Goal: Book appointment/travel/reservation

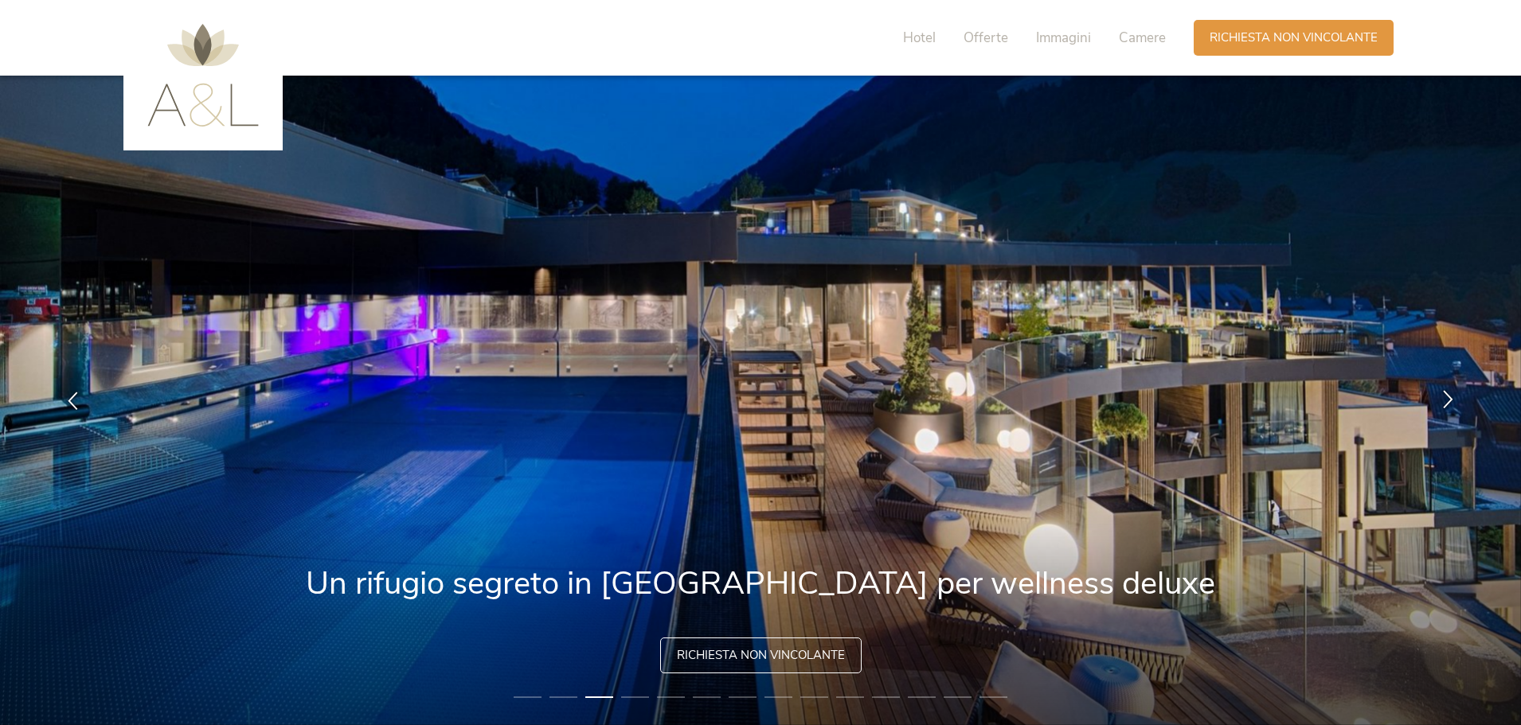
click at [1441, 396] on icon at bounding box center [1448, 399] width 18 height 18
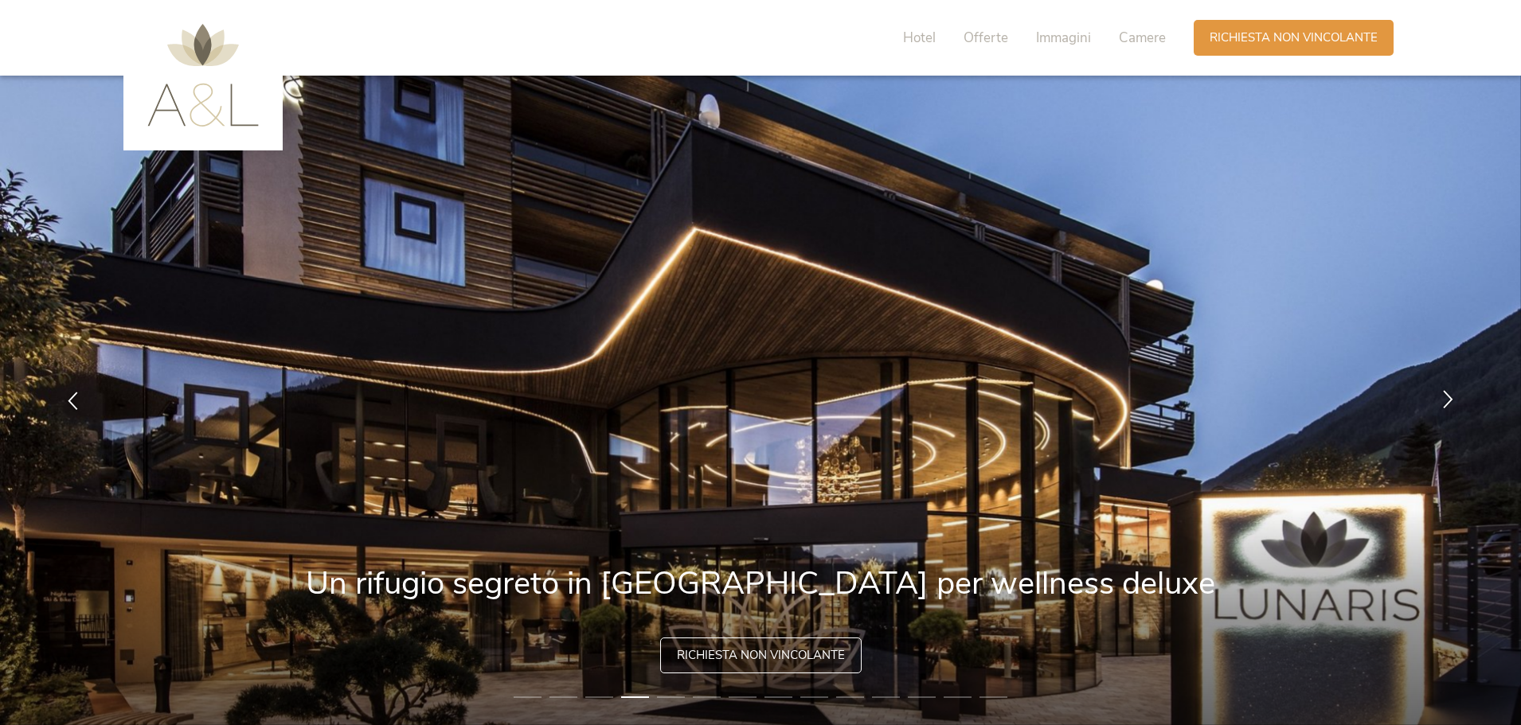
click at [1441, 399] on icon at bounding box center [1448, 399] width 18 height 18
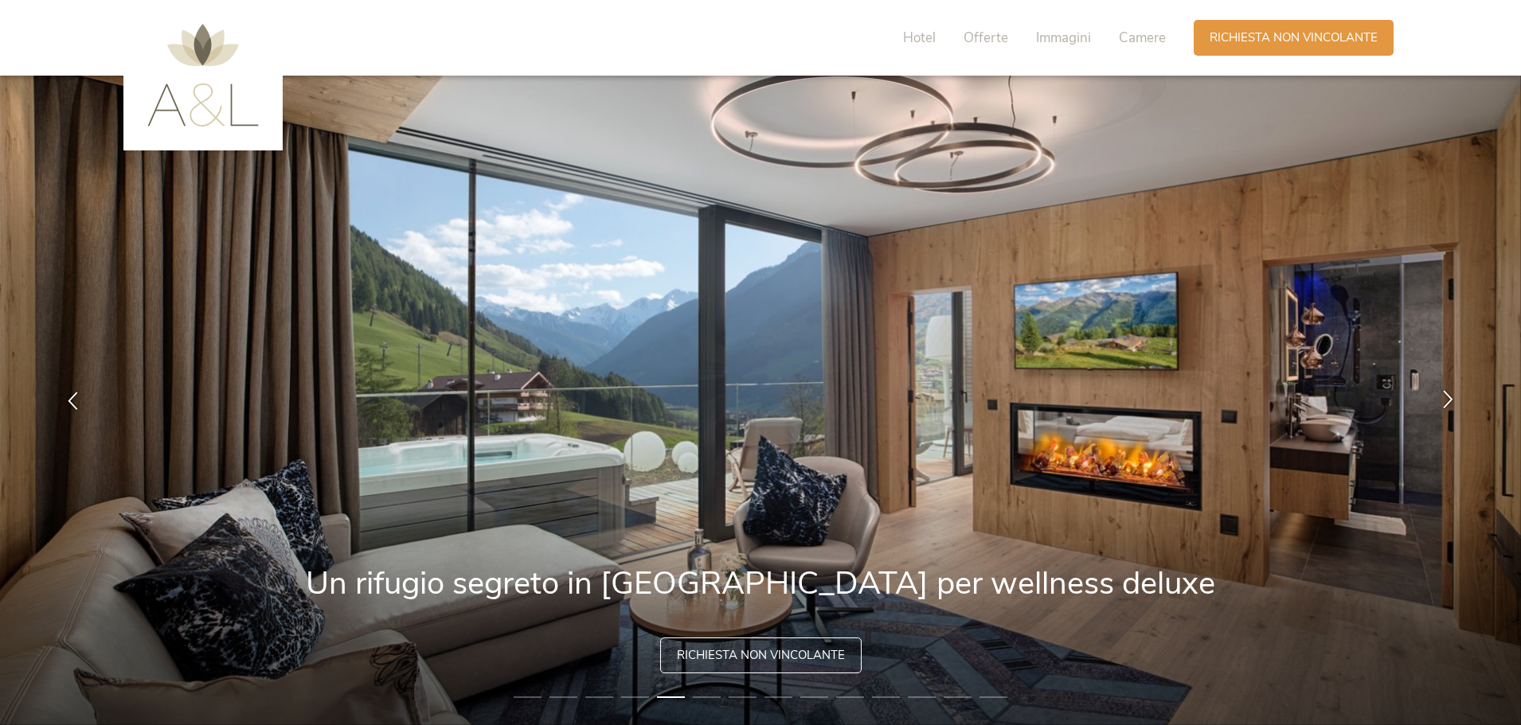
click at [1444, 402] on icon at bounding box center [1448, 399] width 18 height 18
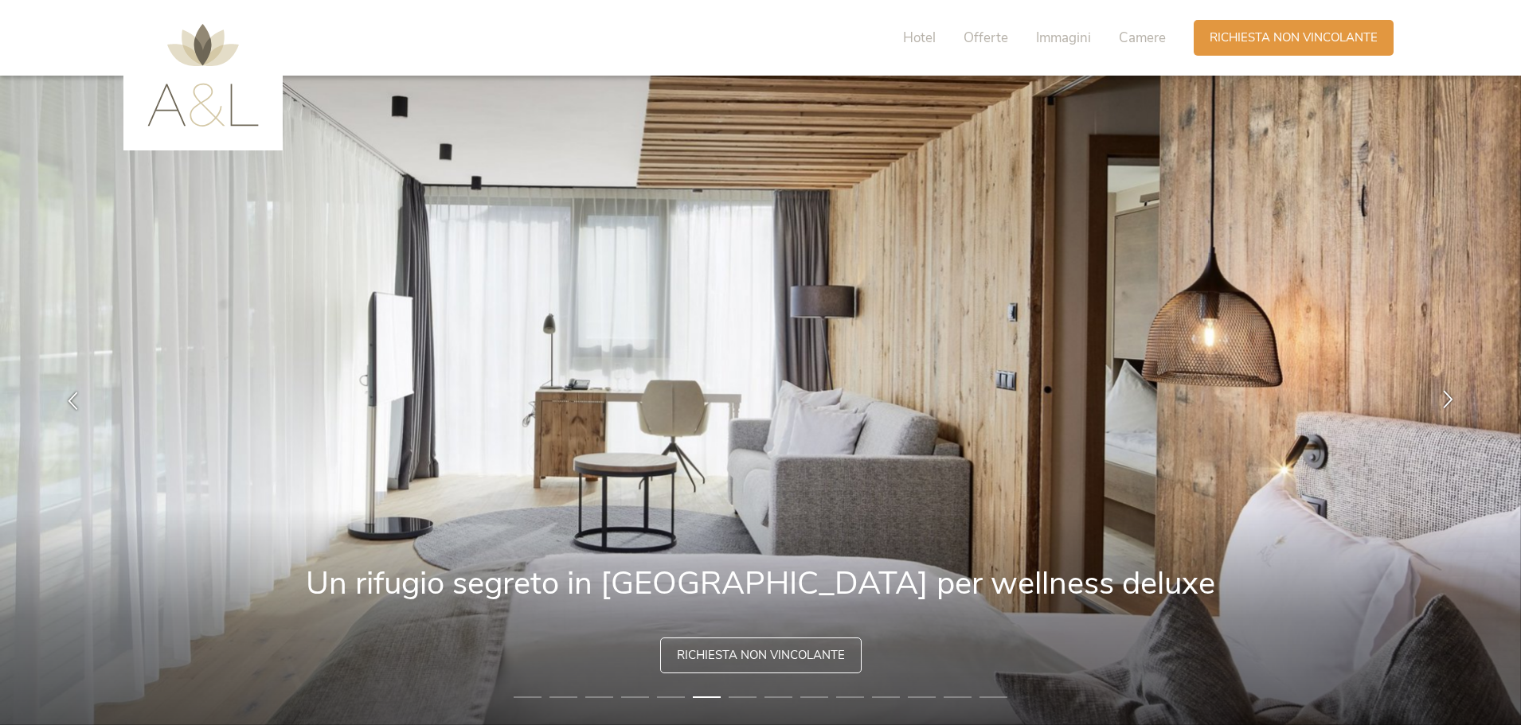
click at [1444, 402] on icon at bounding box center [1448, 399] width 18 height 18
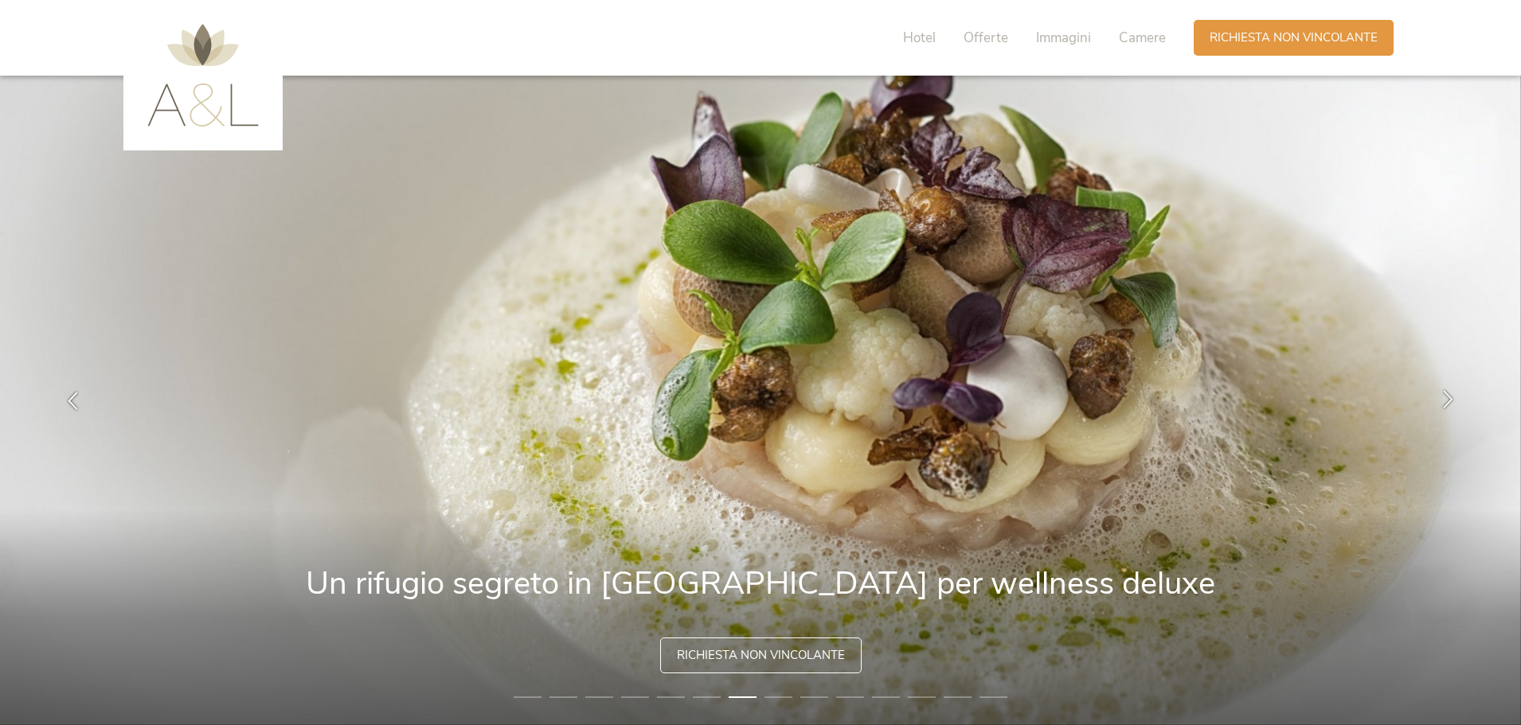
click at [1444, 402] on icon at bounding box center [1448, 399] width 18 height 18
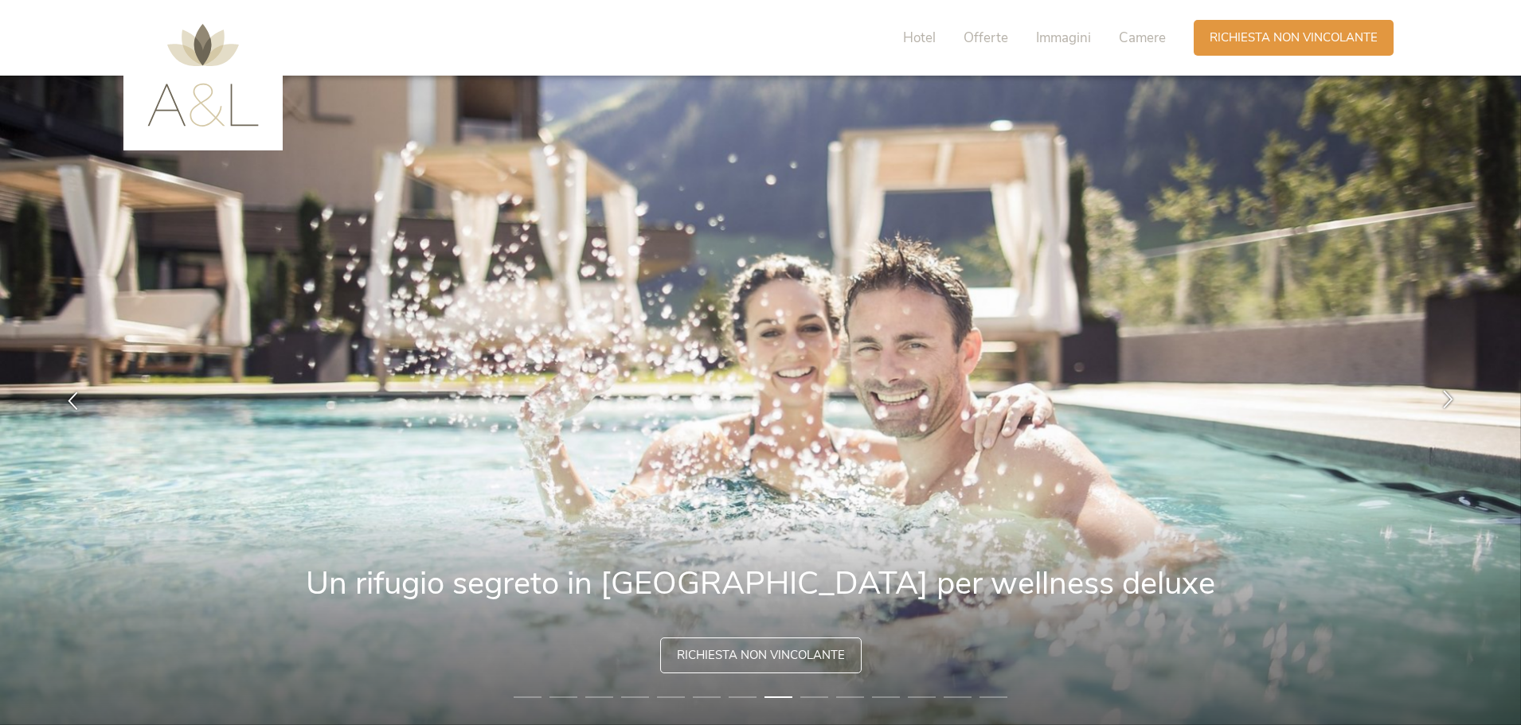
click at [1444, 402] on icon at bounding box center [1448, 399] width 18 height 18
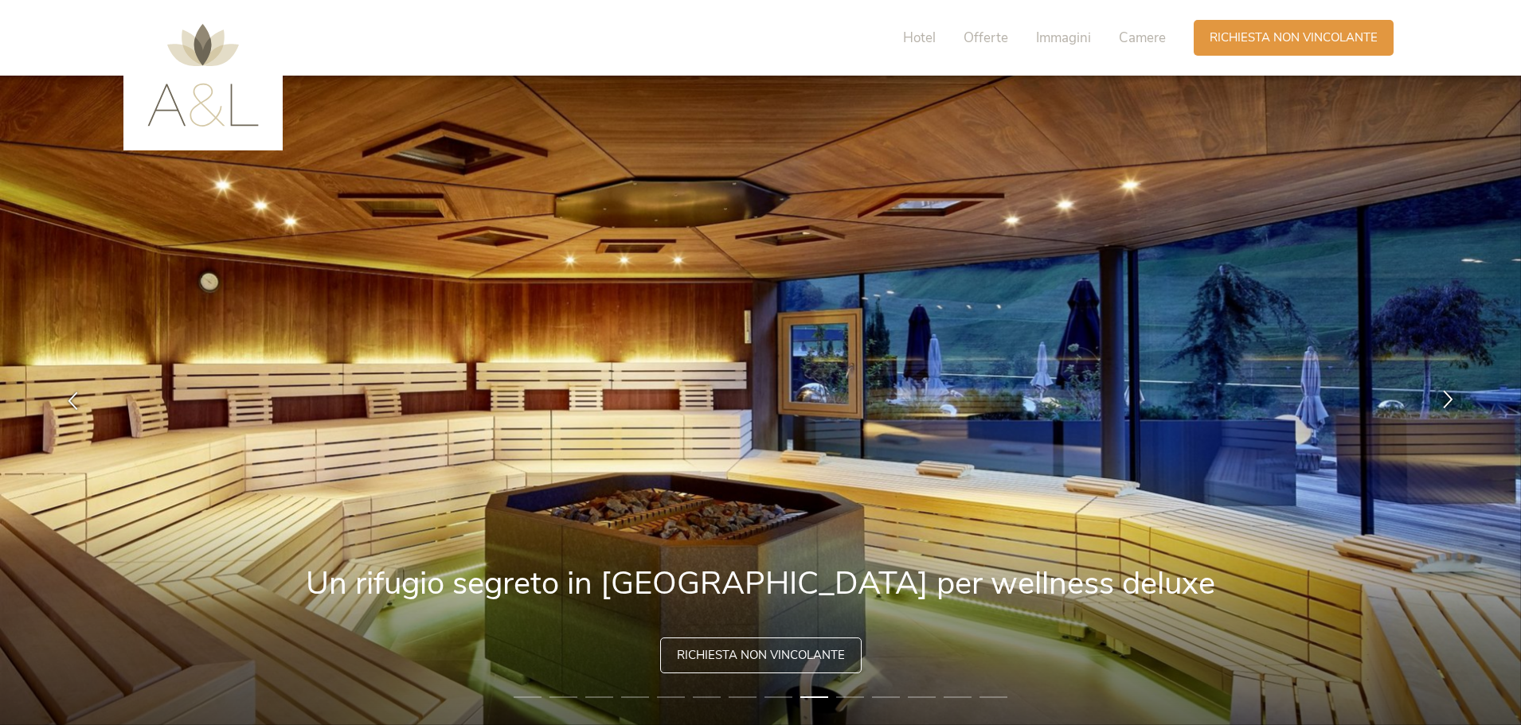
click at [1444, 402] on icon at bounding box center [1448, 399] width 18 height 18
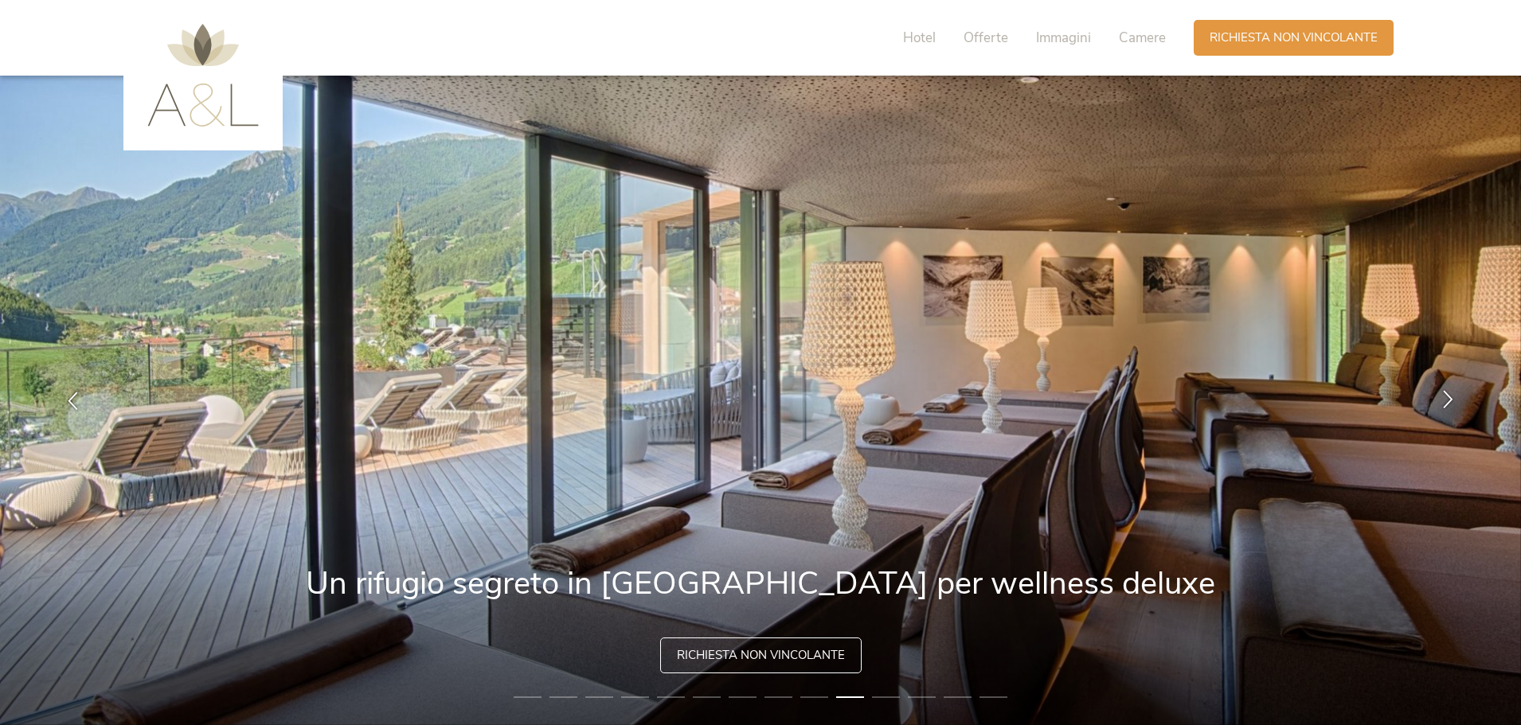
click at [1444, 402] on icon at bounding box center [1448, 399] width 18 height 18
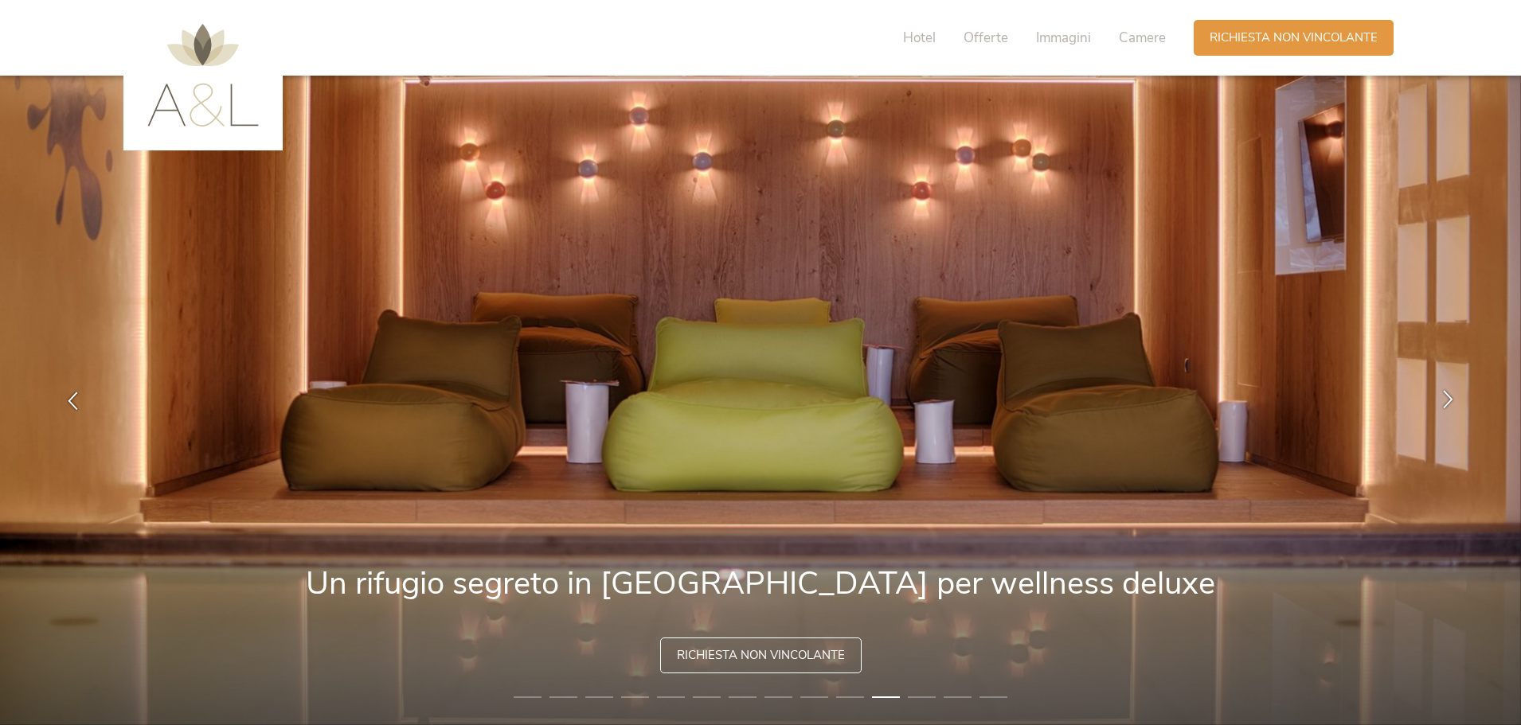
click at [1444, 402] on icon at bounding box center [1448, 399] width 18 height 18
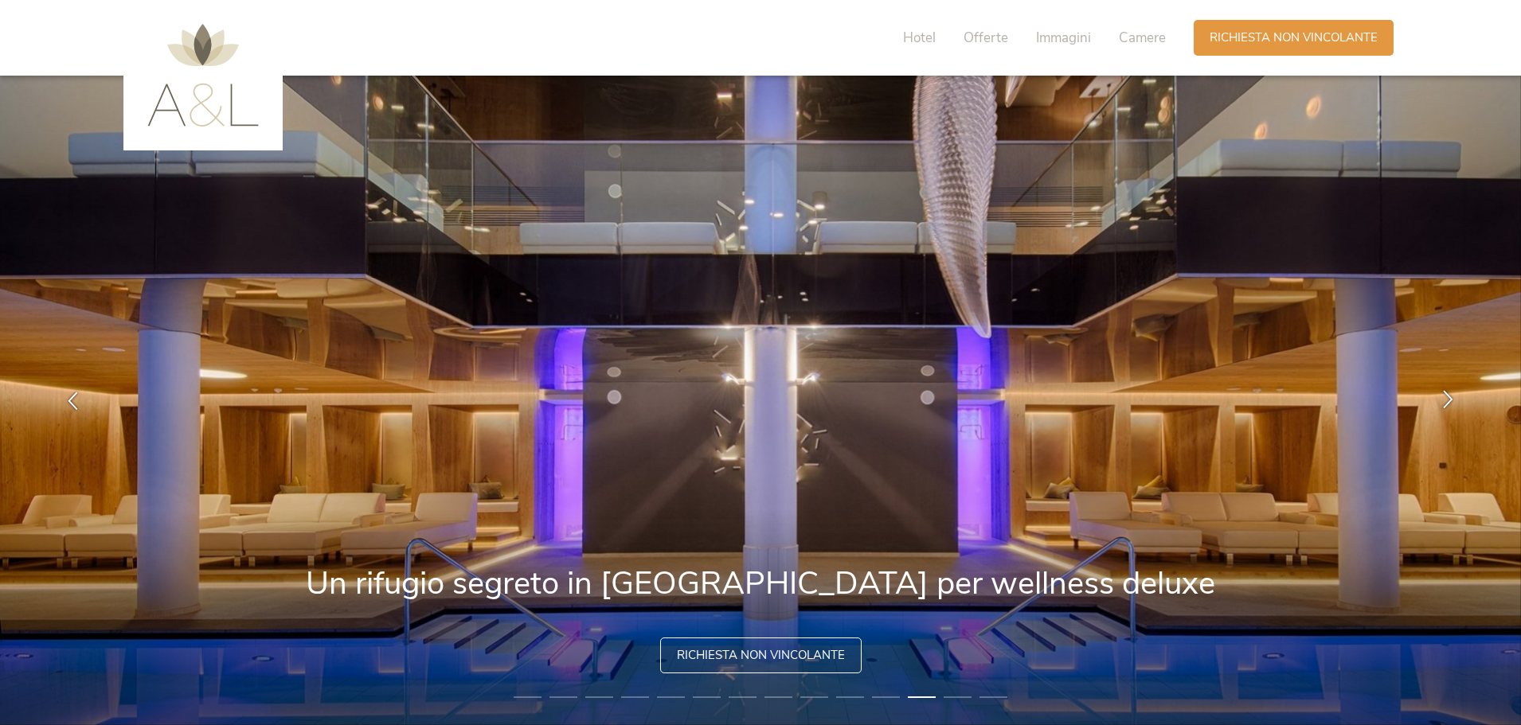
click at [1444, 402] on icon at bounding box center [1448, 399] width 18 height 18
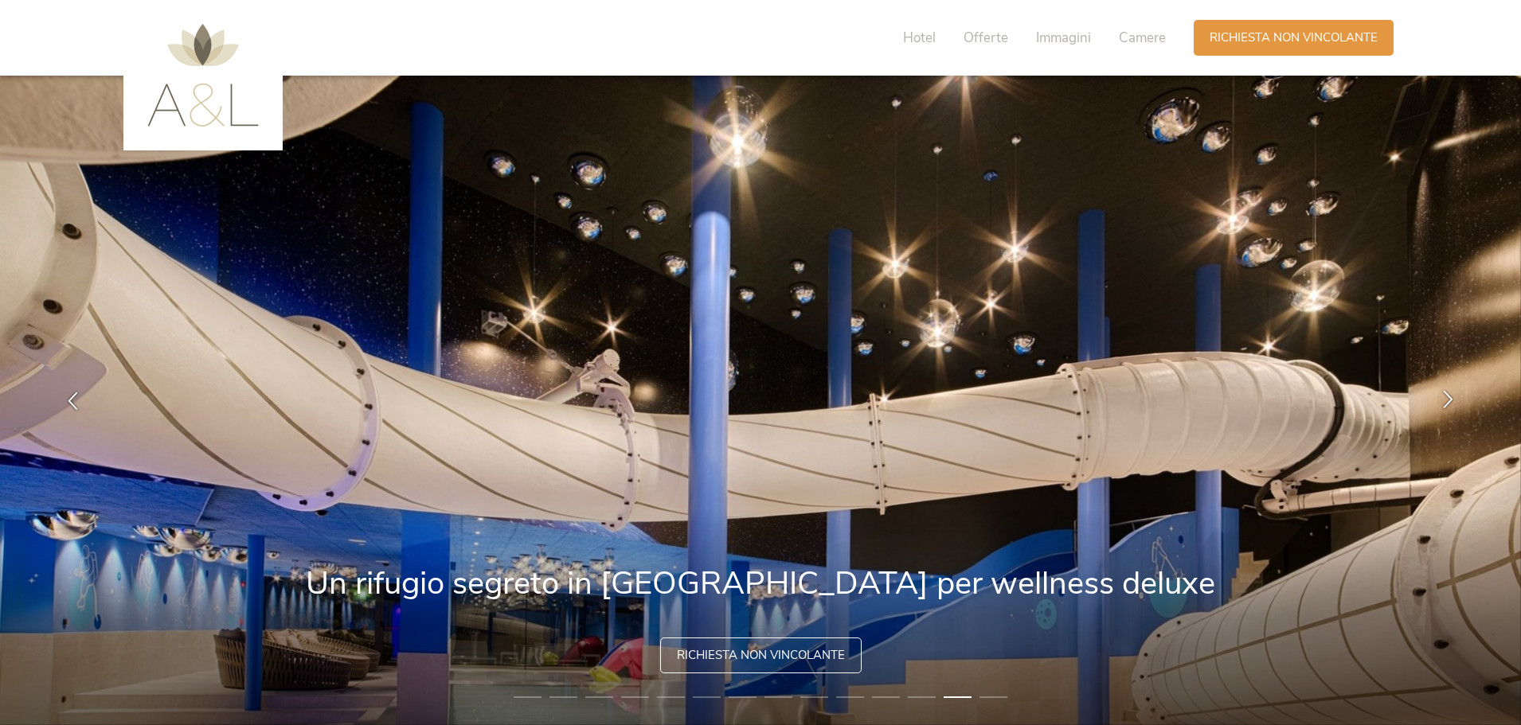
click at [1441, 402] on icon at bounding box center [1448, 399] width 18 height 18
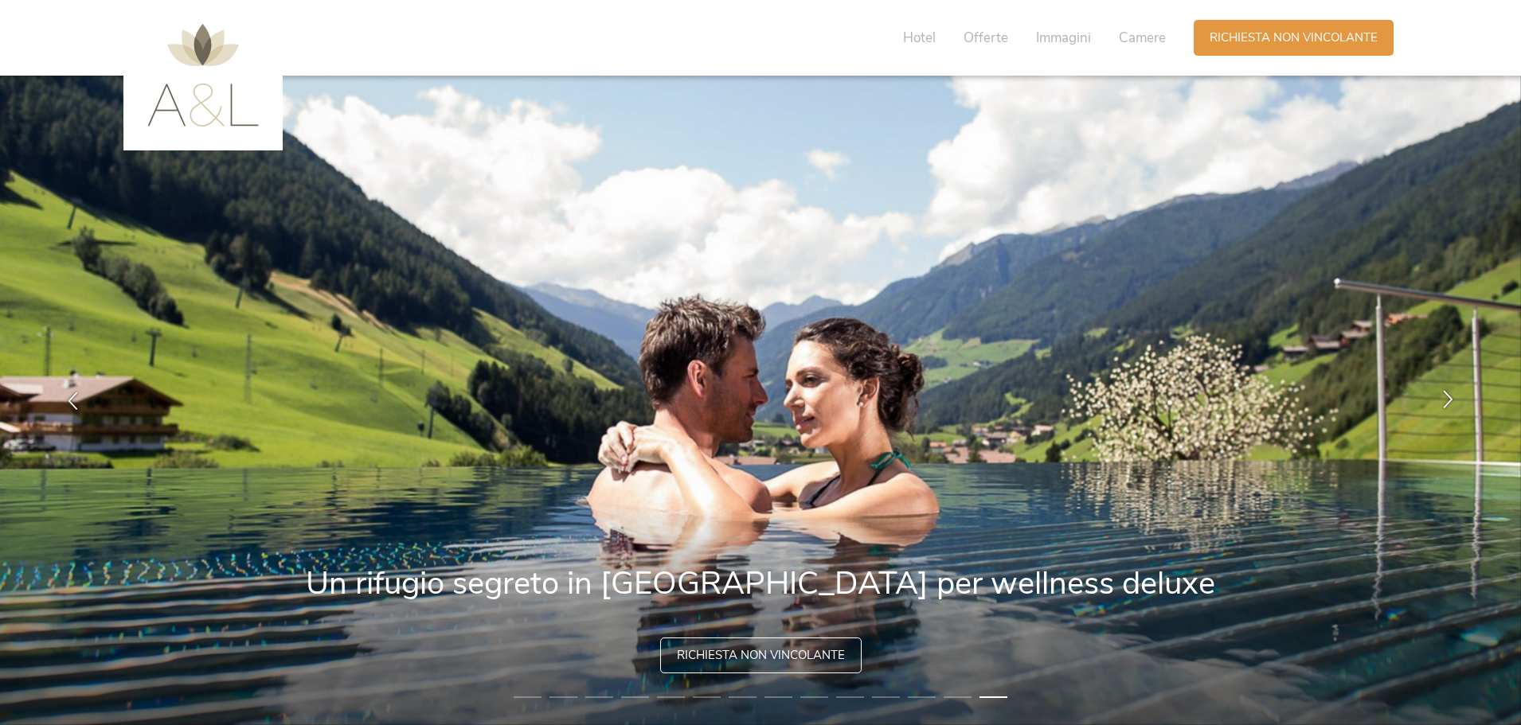
click at [1442, 402] on icon at bounding box center [1448, 399] width 18 height 18
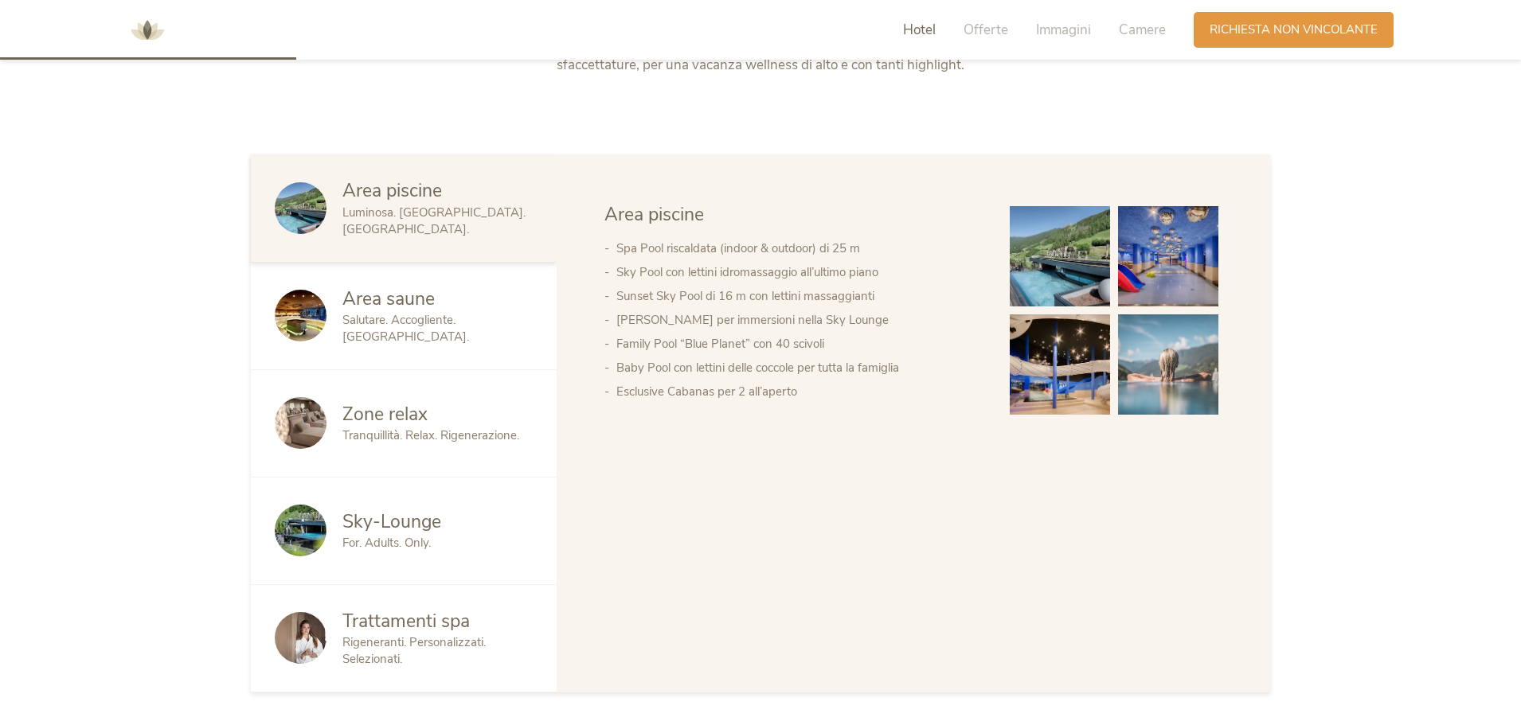
scroll to position [955, 0]
click at [396, 508] on span "Sky-Lounge" at bounding box center [391, 520] width 99 height 25
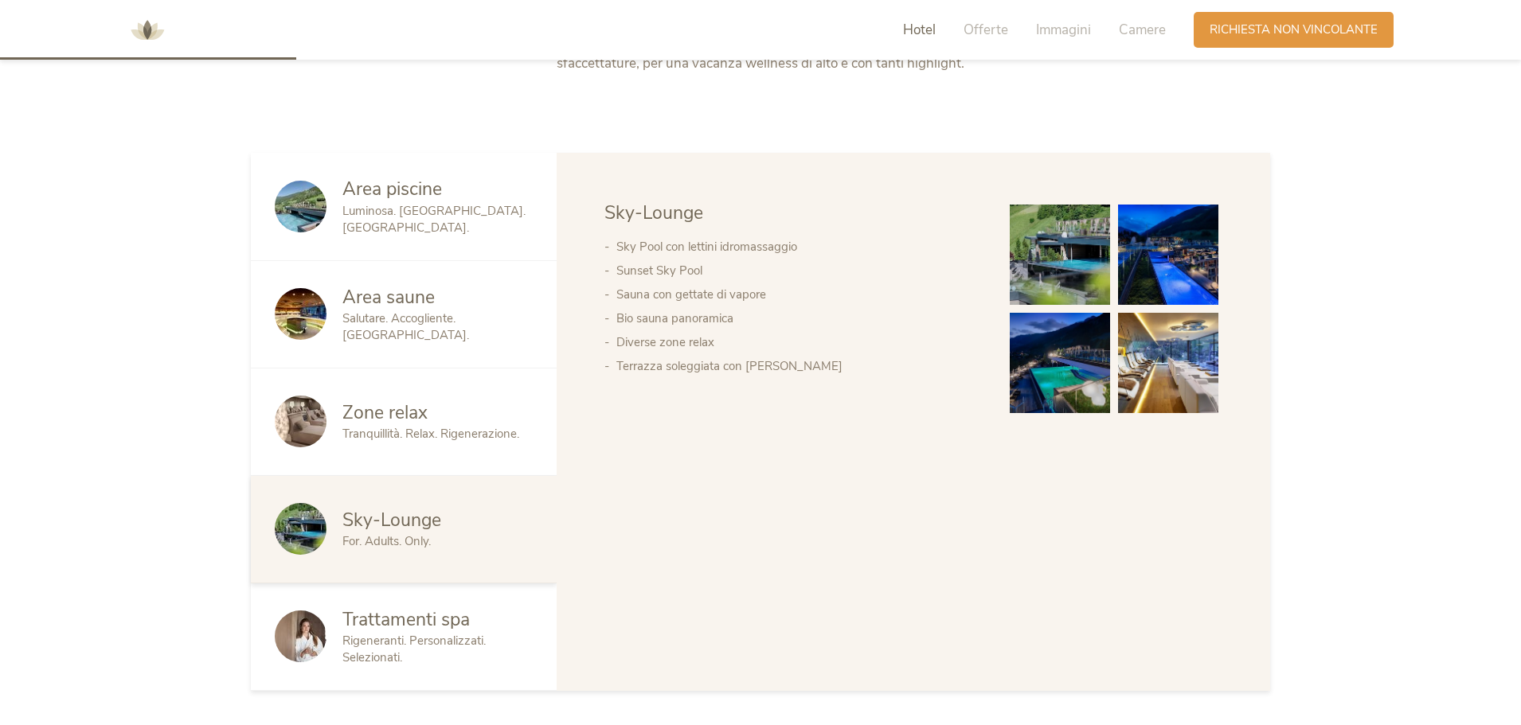
click at [1044, 205] on img at bounding box center [1060, 255] width 100 height 100
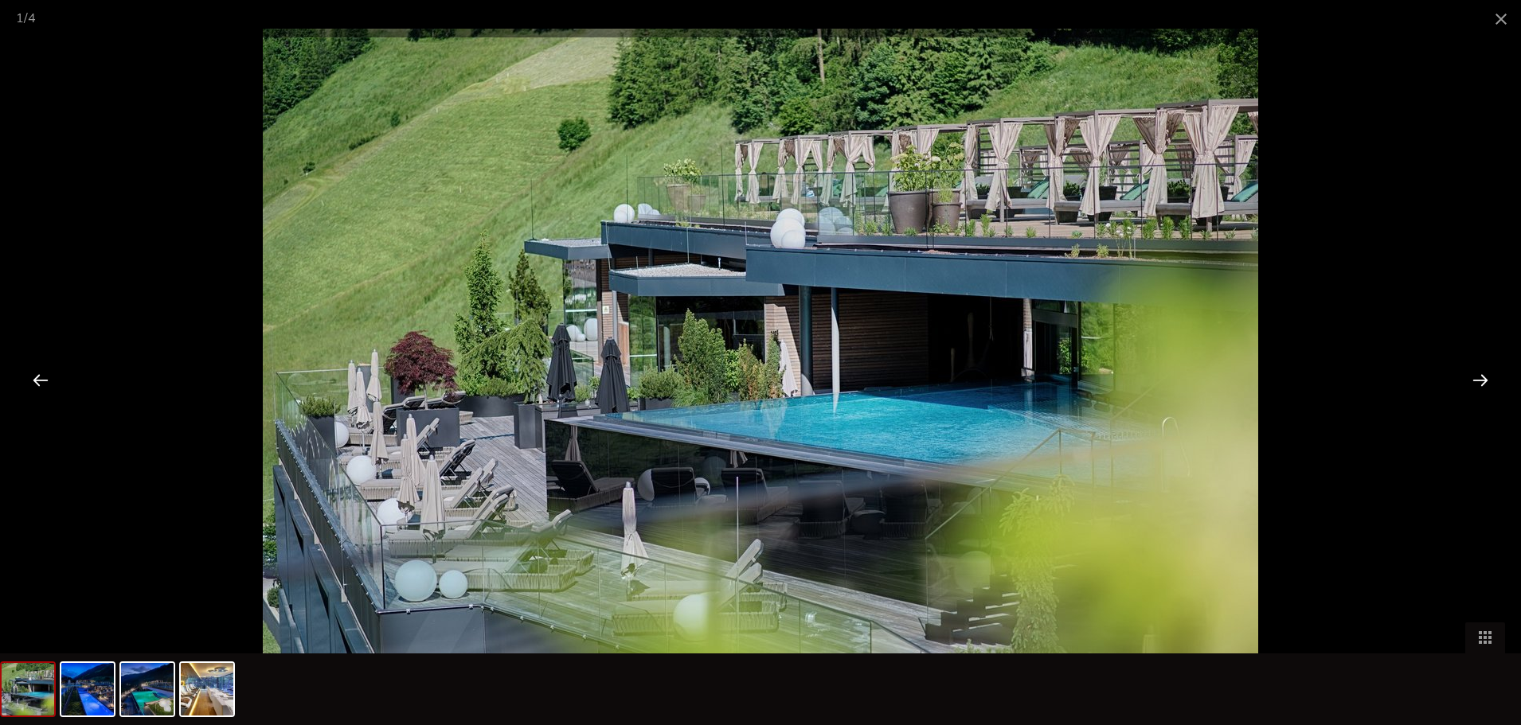
click at [1479, 381] on div at bounding box center [1479, 379] width 49 height 49
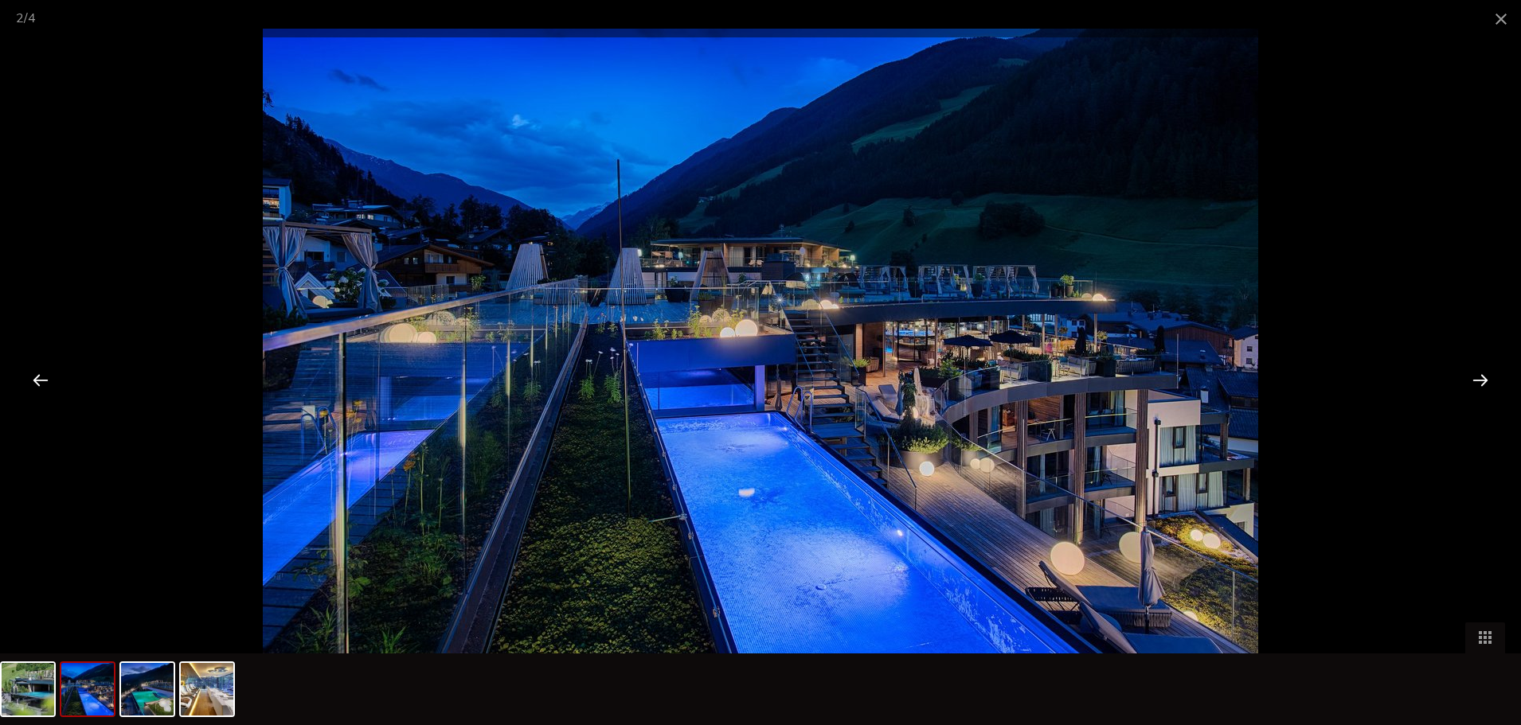
click at [1478, 381] on div at bounding box center [1479, 379] width 49 height 49
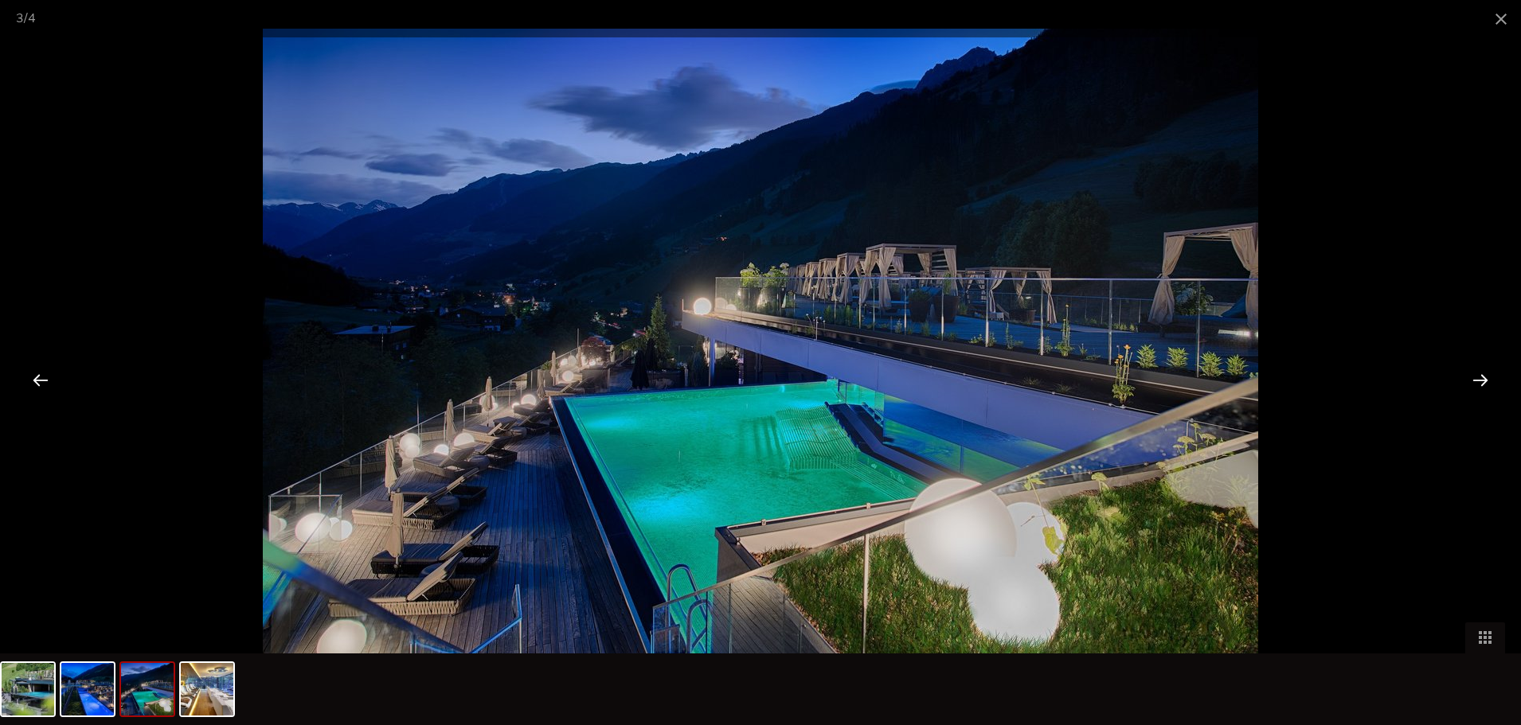
click at [1480, 388] on div at bounding box center [1479, 379] width 49 height 49
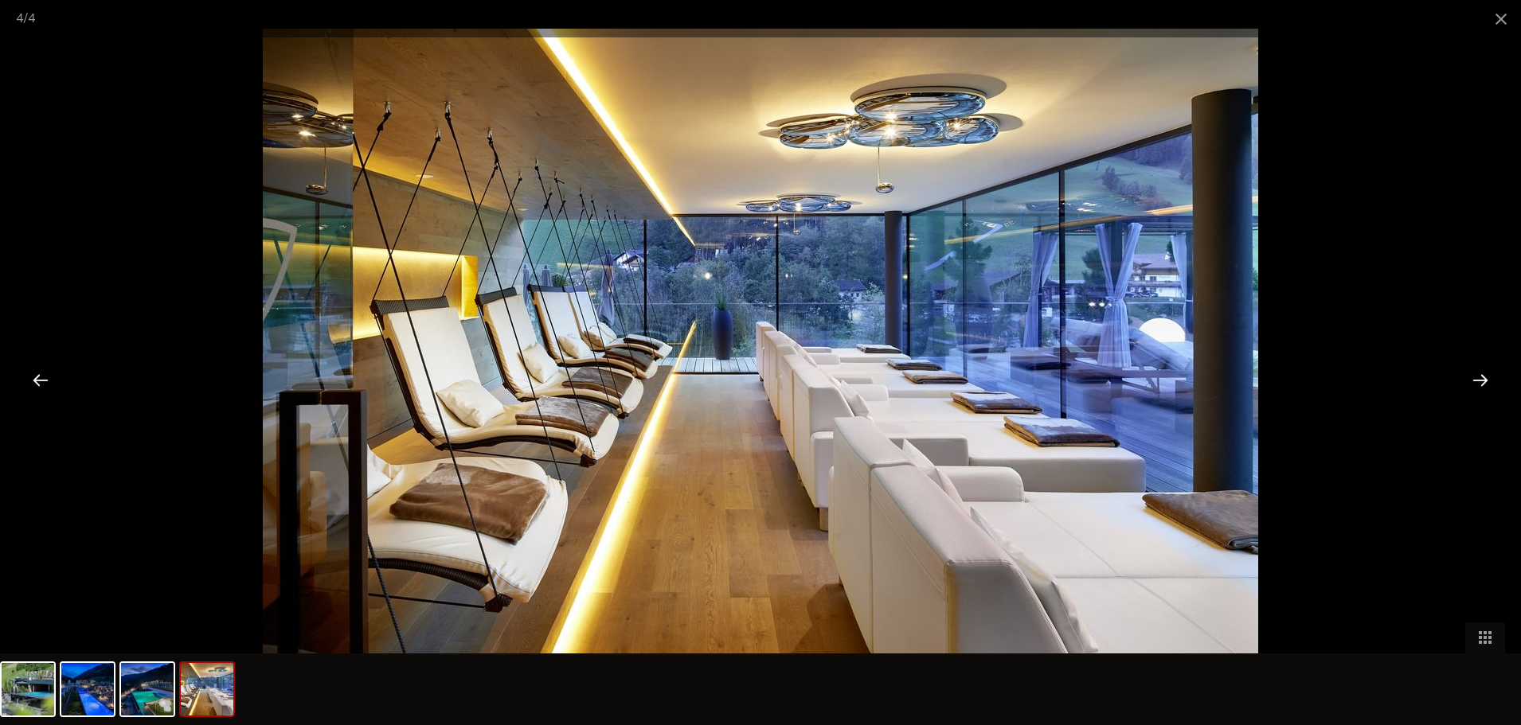
click at [1480, 384] on div at bounding box center [1479, 379] width 49 height 49
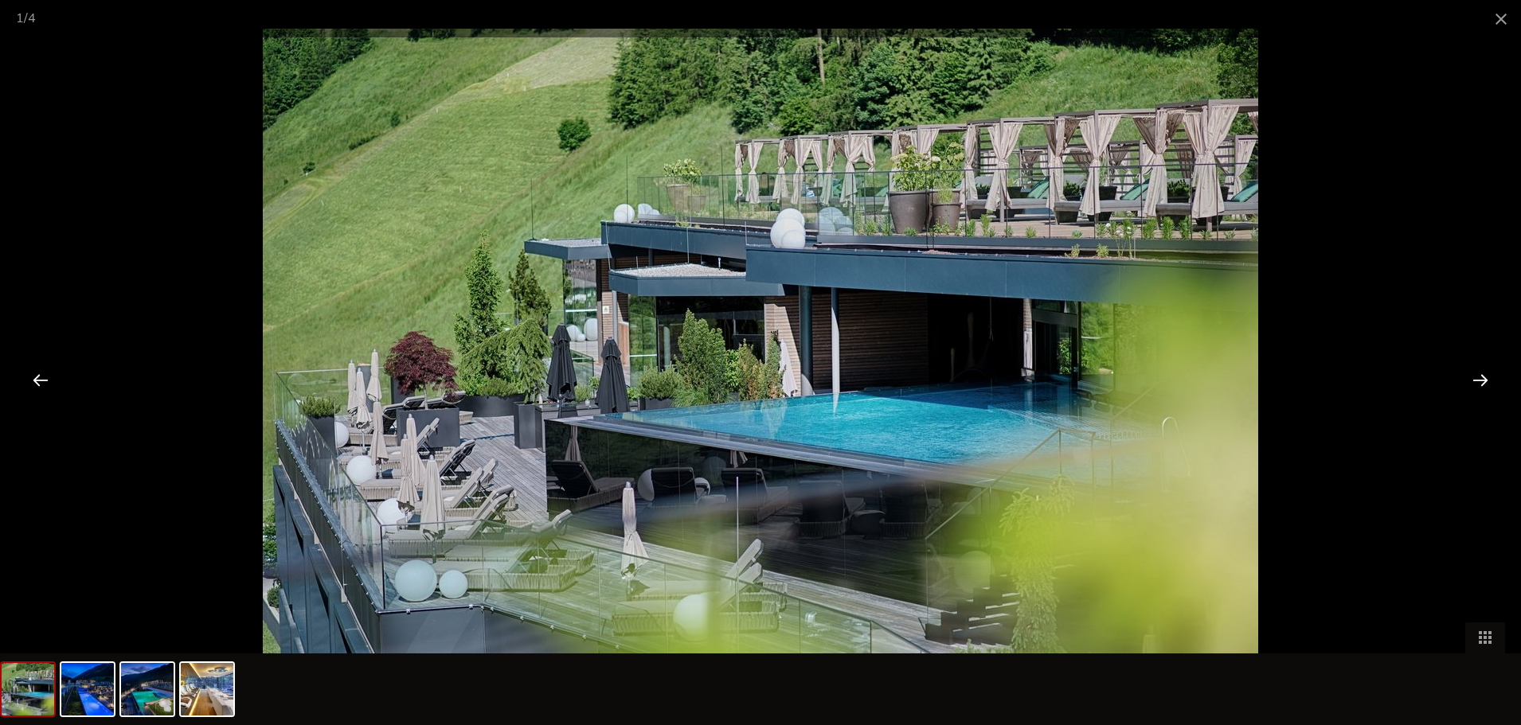
click at [1480, 384] on div at bounding box center [1479, 379] width 49 height 49
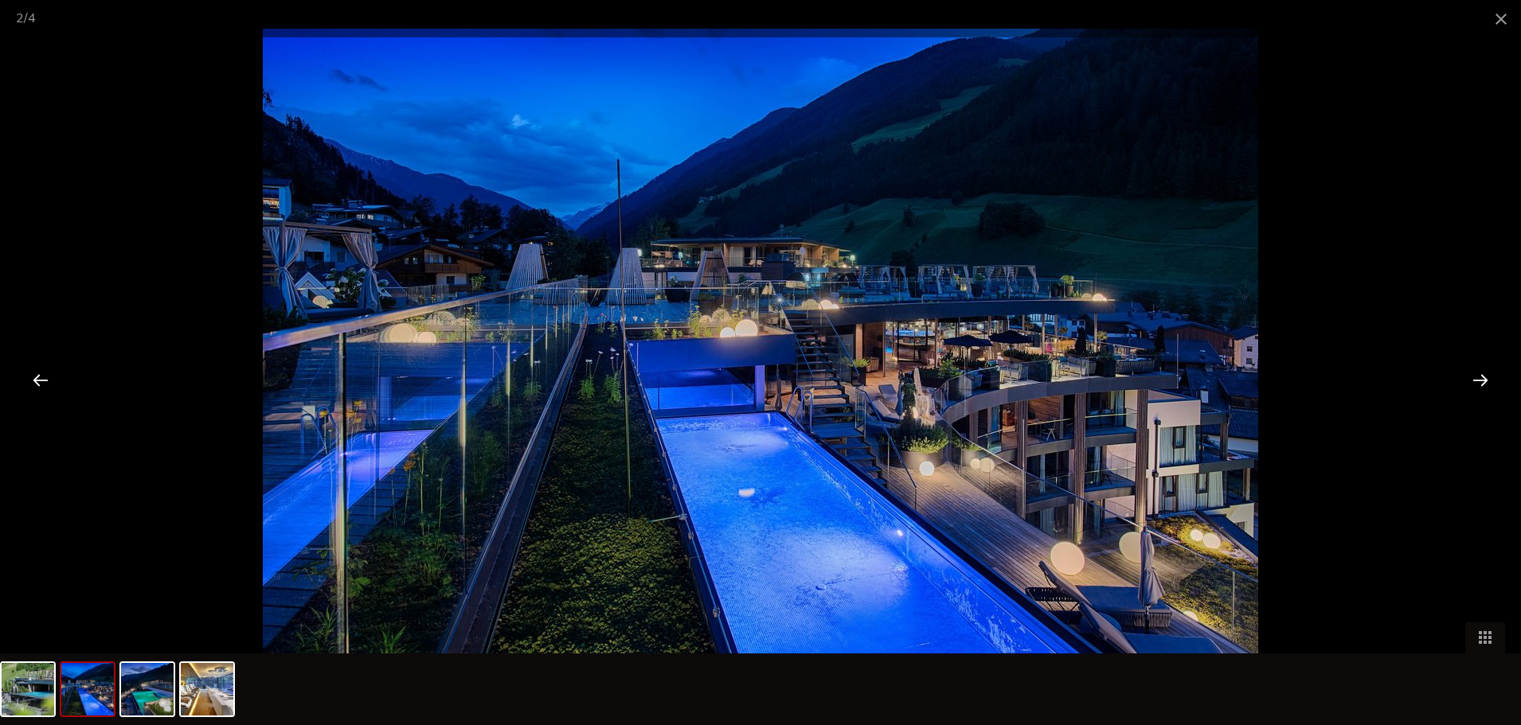
scroll to position [1115, 0]
click at [1479, 380] on div at bounding box center [1479, 379] width 49 height 49
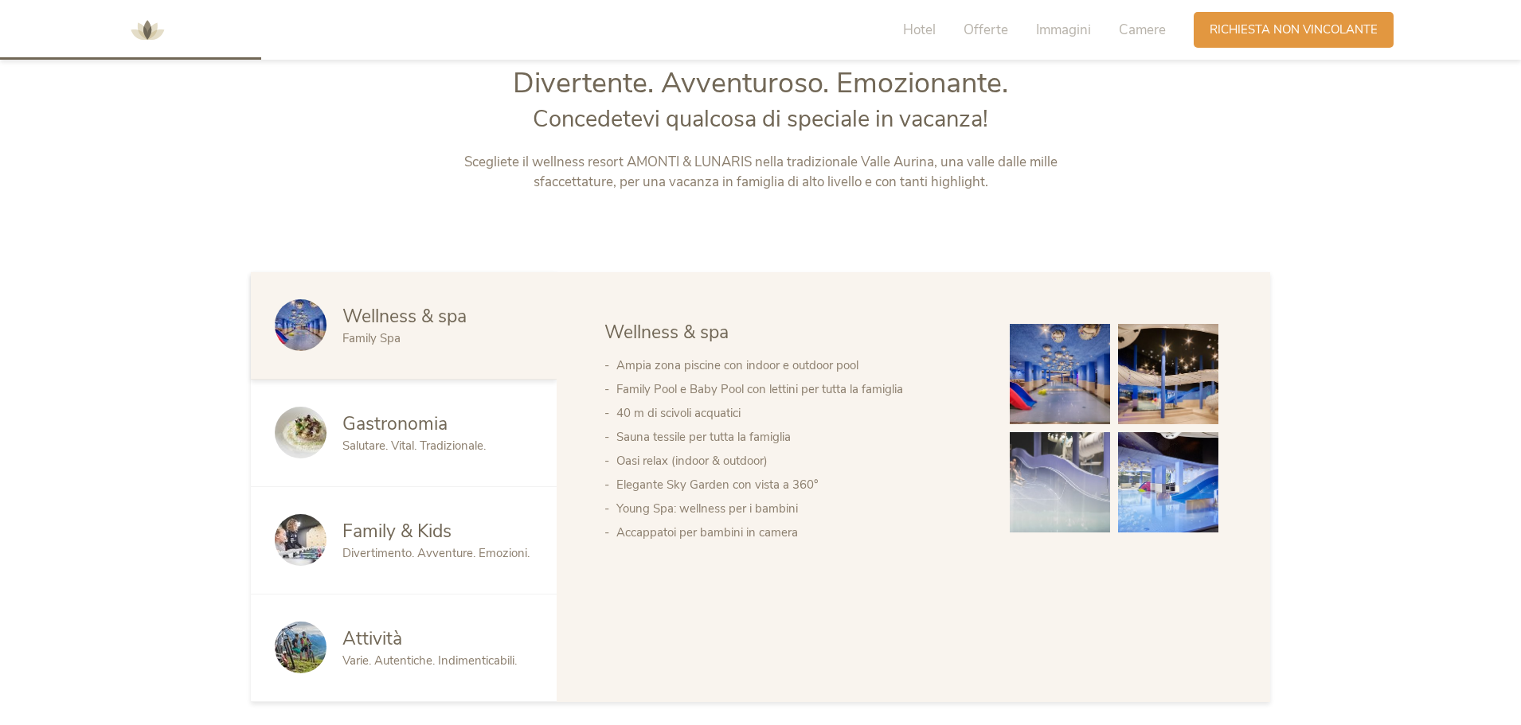
scroll to position [876, 0]
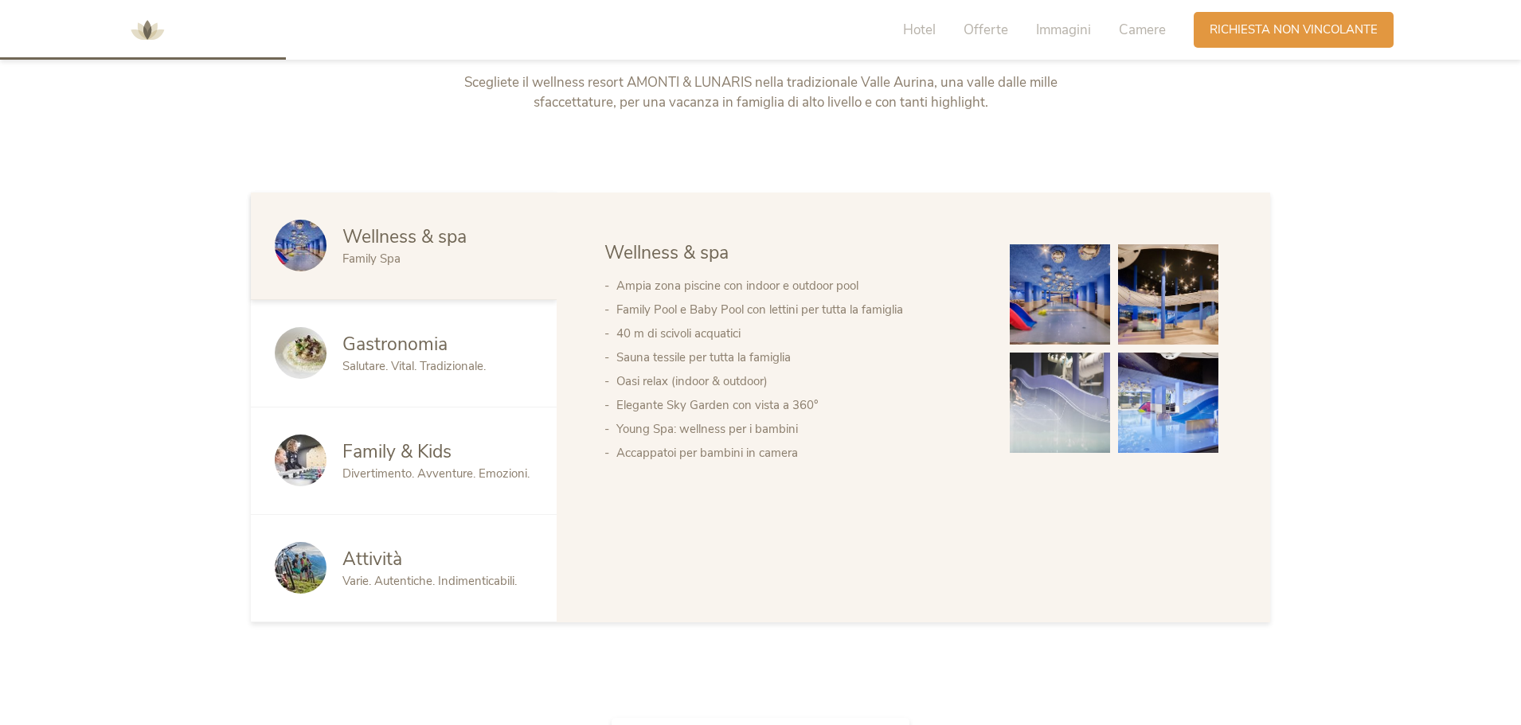
click at [377, 456] on span "Family & Kids" at bounding box center [396, 451] width 109 height 25
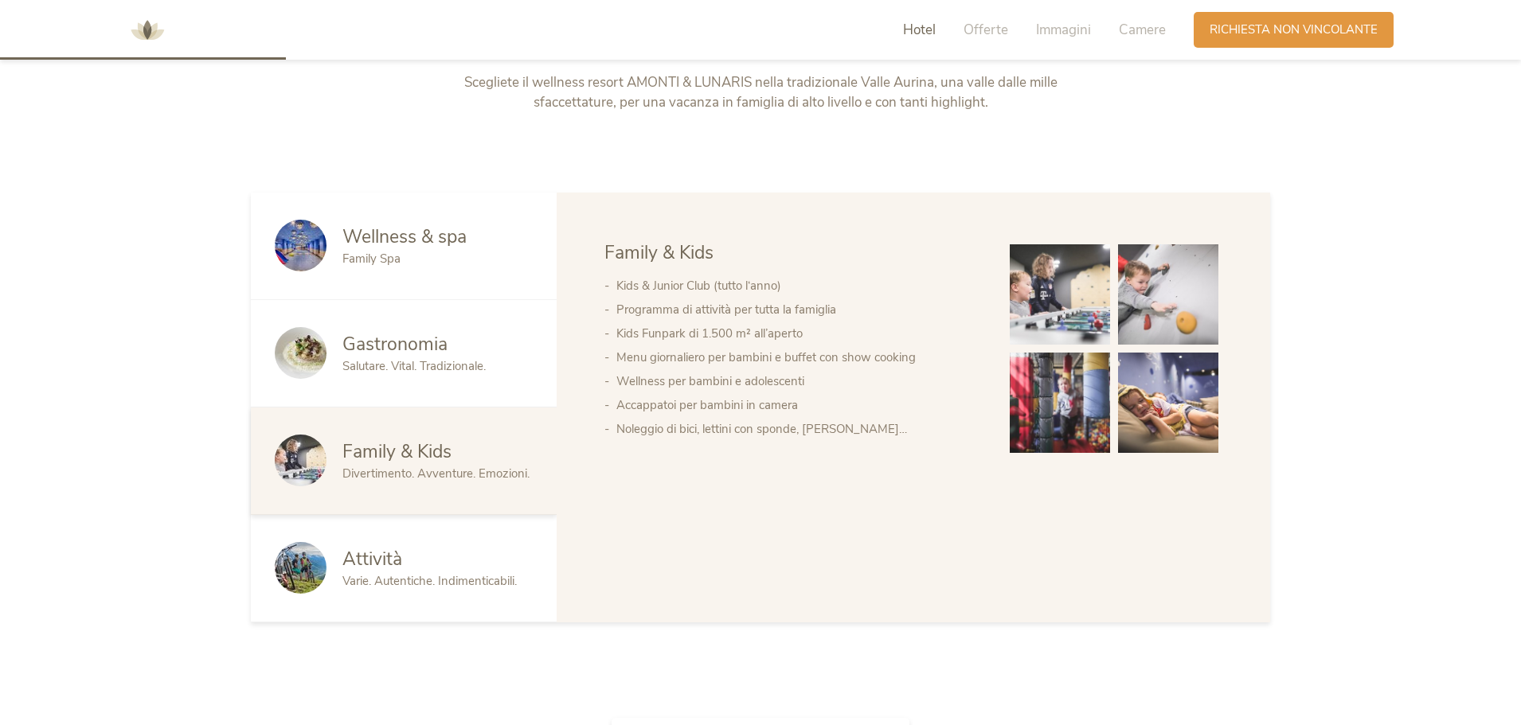
click at [1036, 297] on img at bounding box center [1060, 294] width 100 height 100
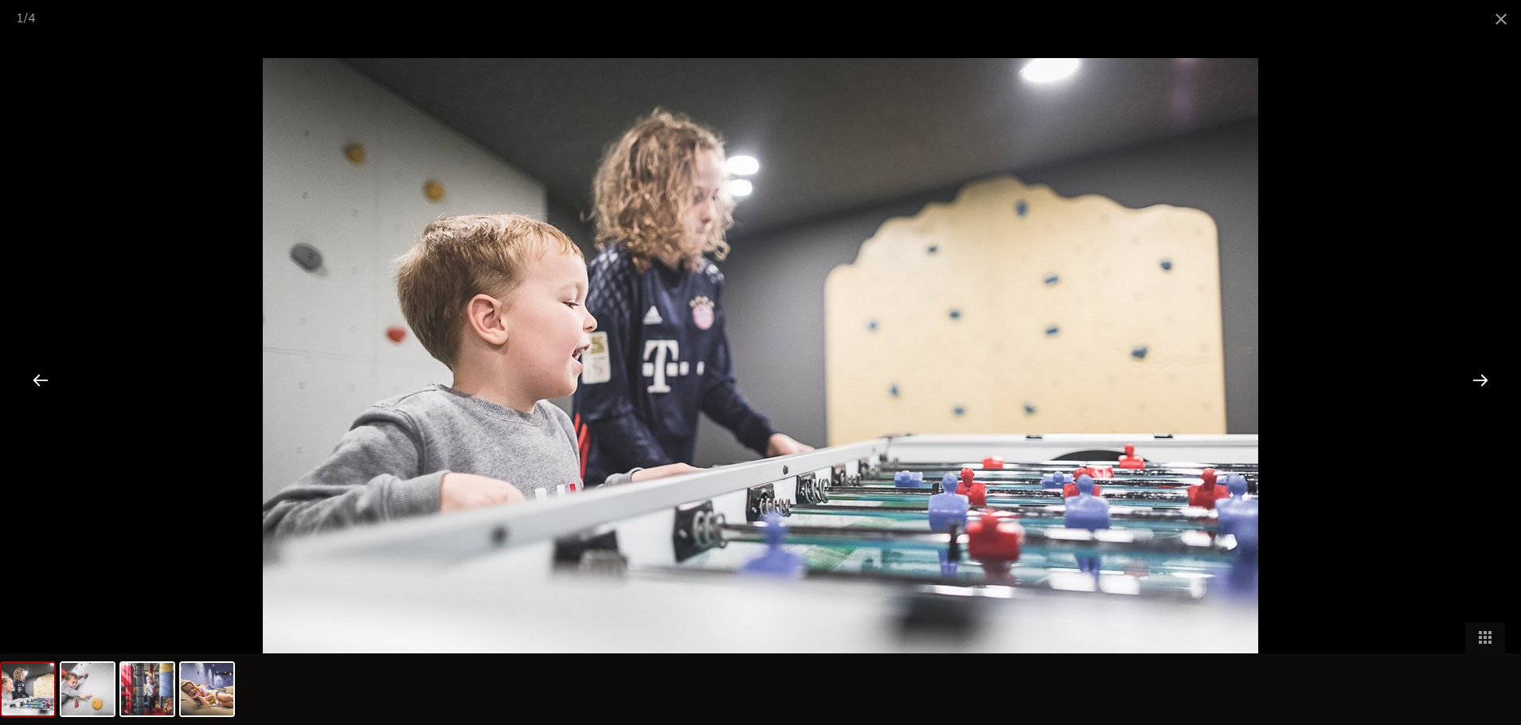
click at [1487, 380] on div at bounding box center [1479, 379] width 49 height 49
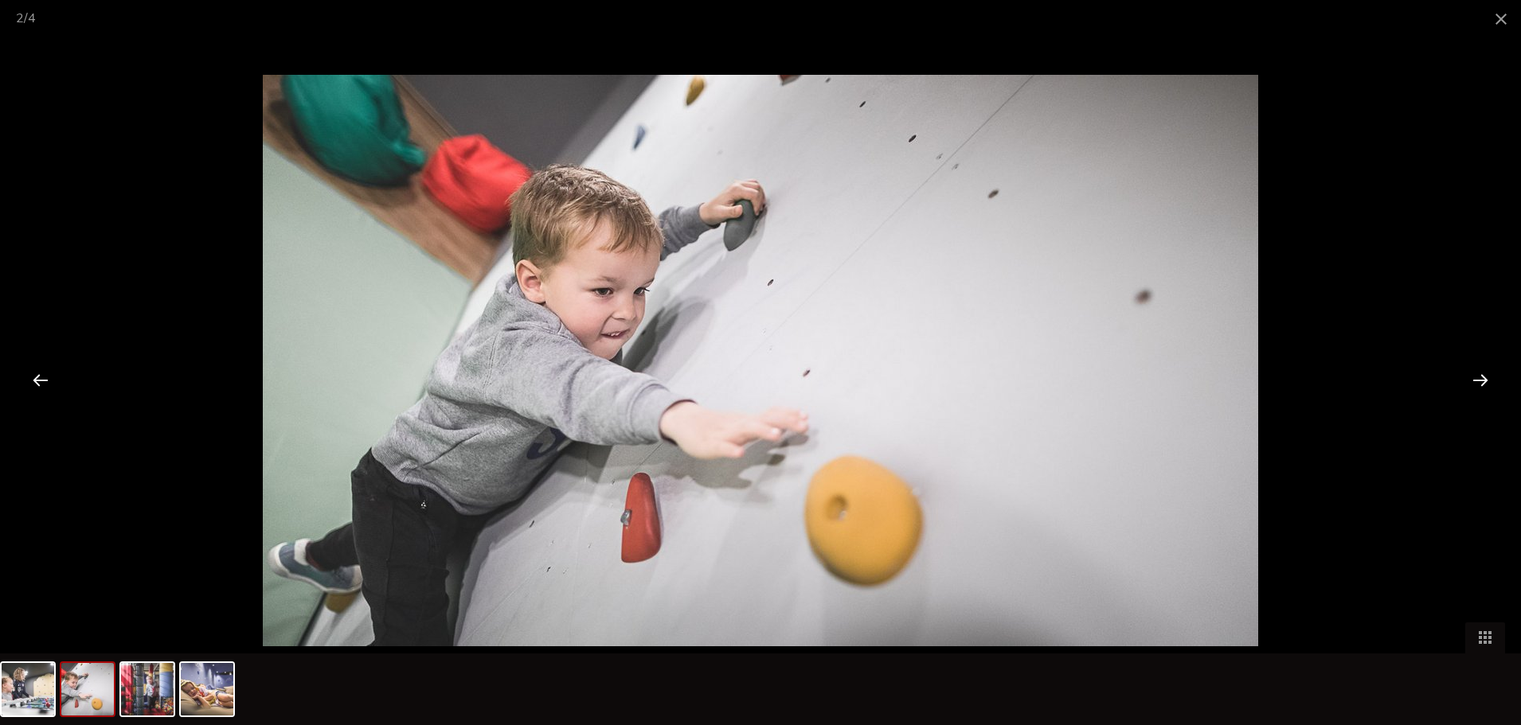
click at [1487, 380] on div at bounding box center [1479, 379] width 49 height 49
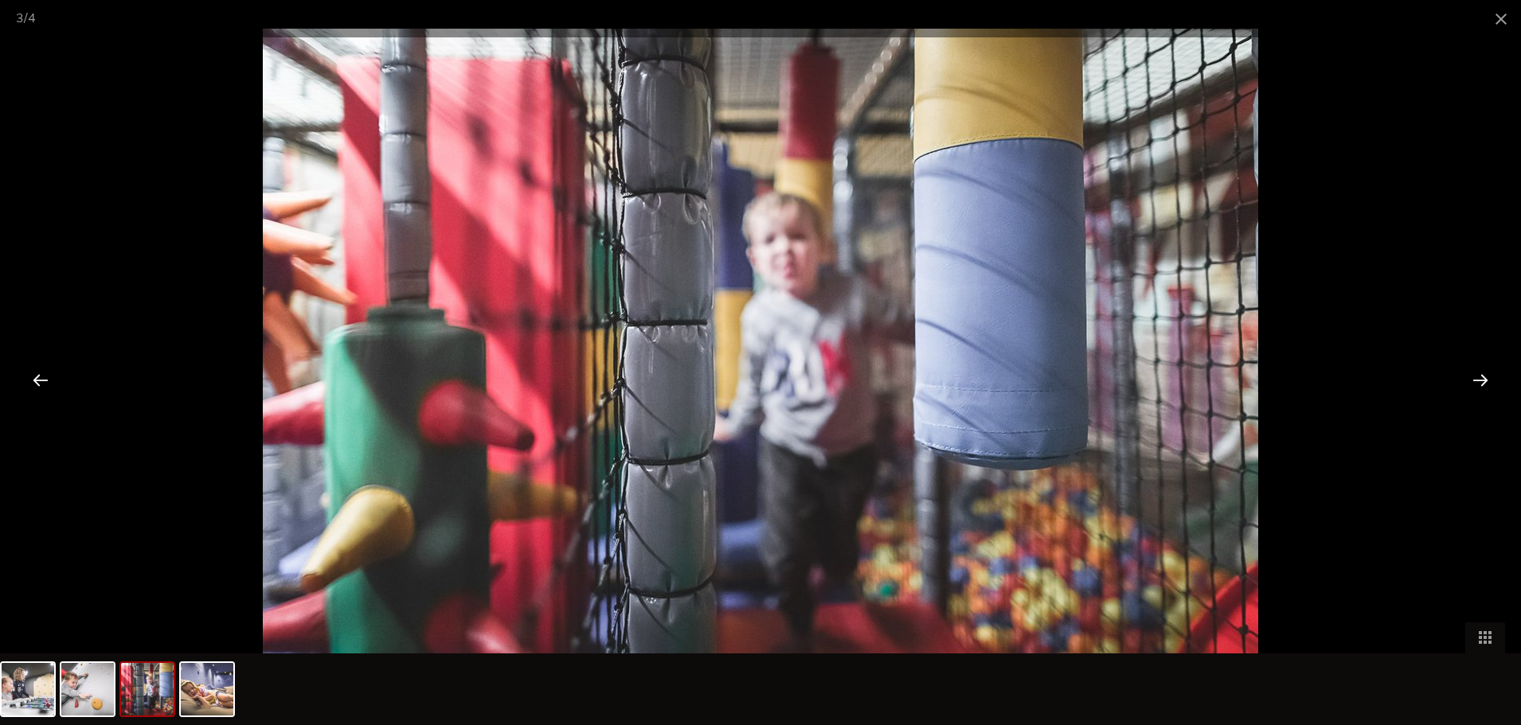
click at [1487, 380] on div at bounding box center [1479, 379] width 49 height 49
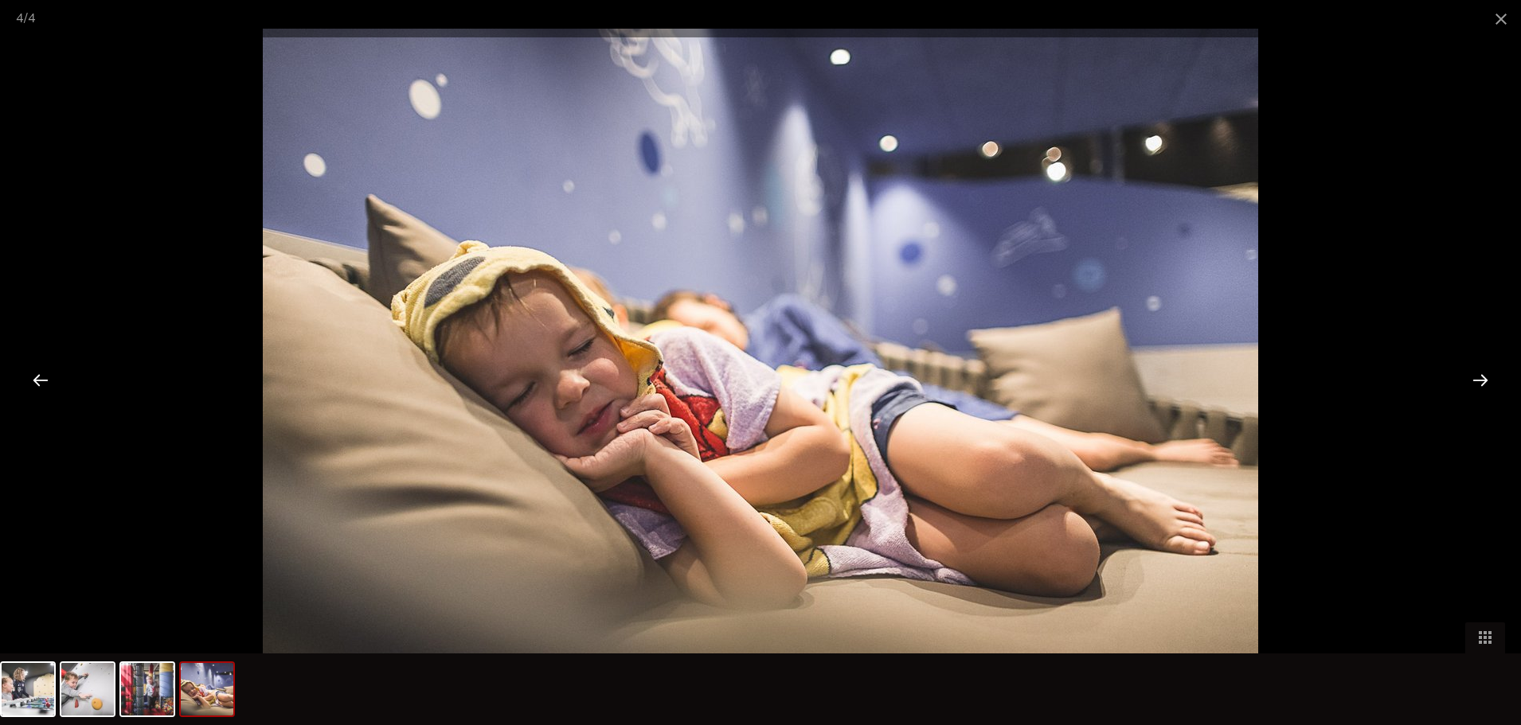
click at [1478, 373] on div at bounding box center [1479, 379] width 49 height 49
